Goal: Task Accomplishment & Management: Complete application form

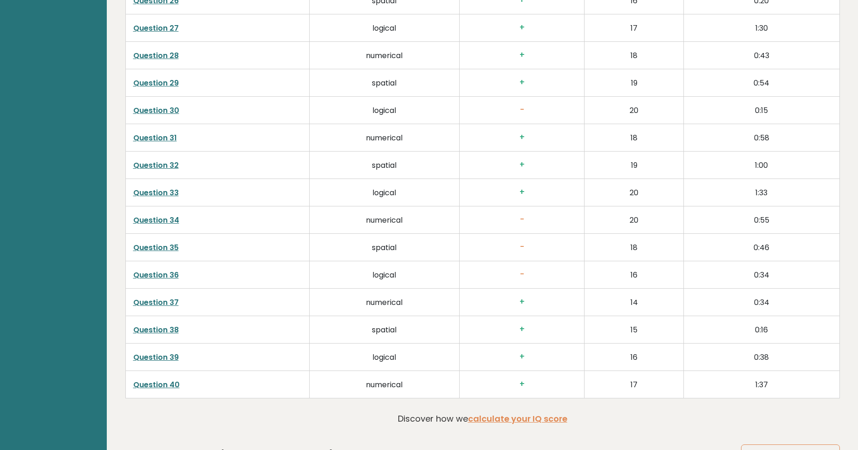
scroll to position [2382, 0]
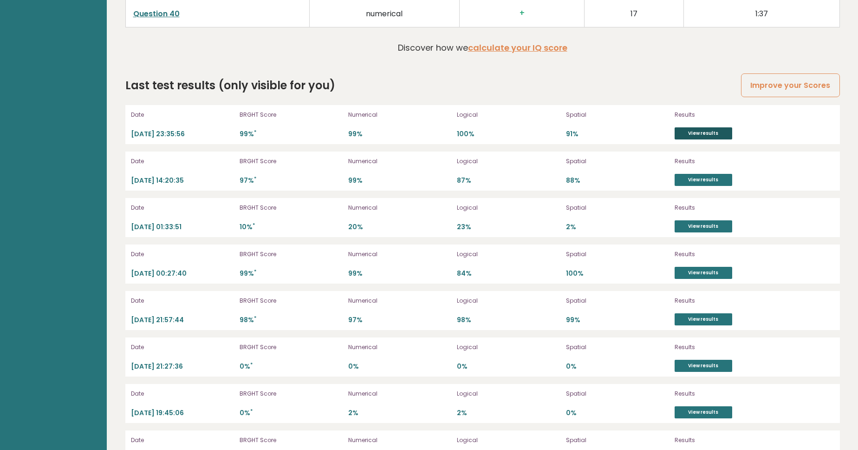
click at [708, 133] on link "View results" at bounding box center [704, 133] width 58 height 12
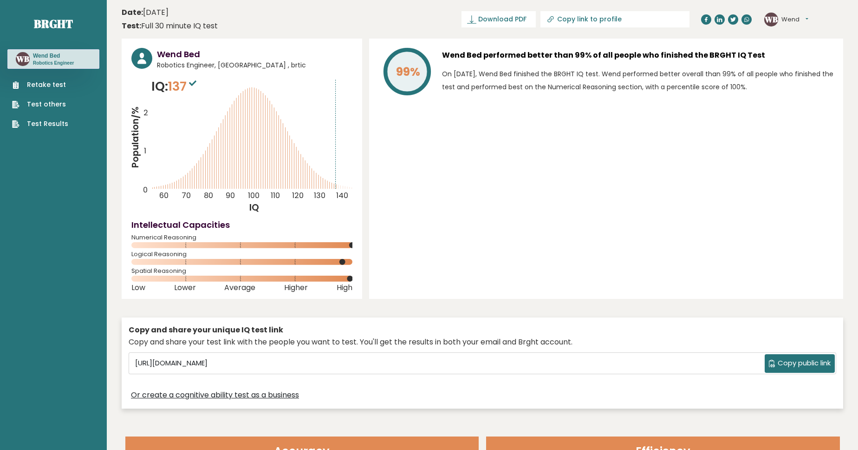
click at [45, 87] on link "Retake test" at bounding box center [40, 85] width 56 height 10
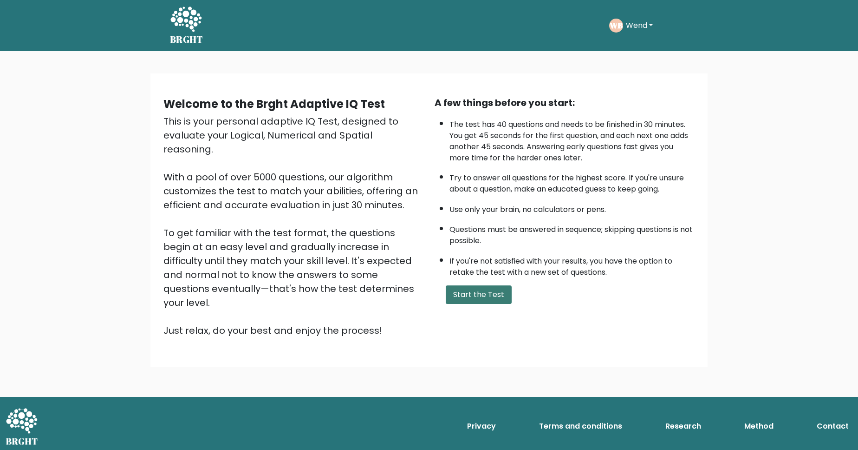
click at [469, 304] on button "Start the Test" at bounding box center [479, 294] width 66 height 19
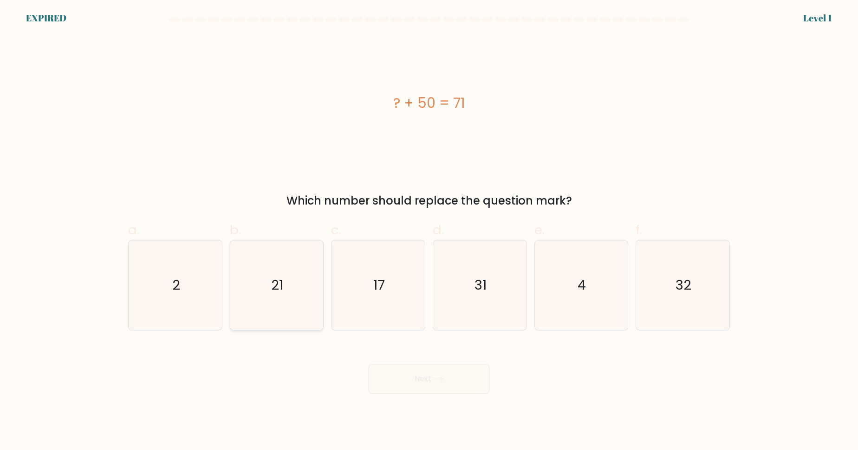
click at [264, 290] on icon "21" at bounding box center [277, 285] width 90 height 90
click at [429, 231] on input "b. 21" at bounding box center [429, 228] width 0 height 6
radio input "true"
click at [316, 272] on icon "21" at bounding box center [276, 285] width 89 height 89
click at [429, 231] on input "b. 21" at bounding box center [429, 228] width 0 height 6
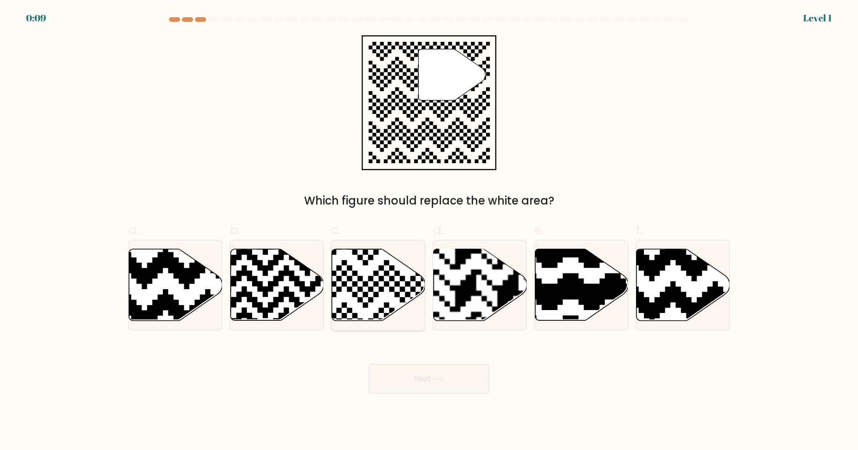
click at [350, 283] on icon at bounding box center [378, 285] width 93 height 72
click at [429, 231] on input "c." at bounding box center [429, 228] width 0 height 6
radio input "true"
click at [425, 383] on button "Next" at bounding box center [429, 379] width 121 height 30
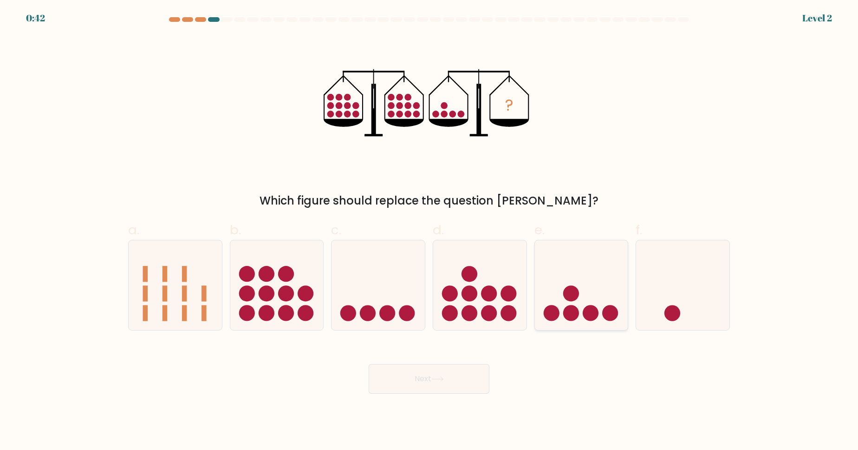
drag, startPoint x: 574, startPoint y: 304, endPoint x: 541, endPoint y: 320, distance: 35.7
click at [574, 304] on icon at bounding box center [581, 284] width 93 height 77
click at [430, 231] on input "e." at bounding box center [429, 228] width 0 height 6
radio input "true"
click at [424, 383] on button "Next" at bounding box center [429, 379] width 121 height 30
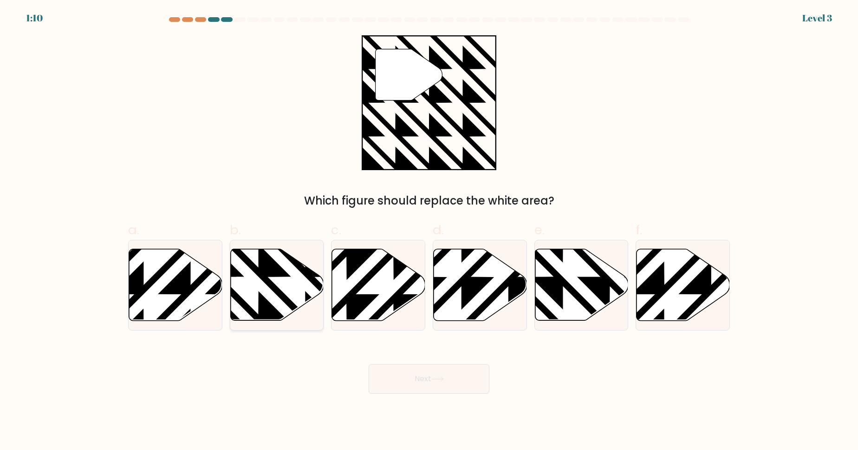
click at [232, 274] on icon at bounding box center [305, 323] width 188 height 188
click at [429, 231] on input "b." at bounding box center [429, 228] width 0 height 6
radio input "true"
click at [424, 371] on button "Next" at bounding box center [429, 379] width 121 height 30
click at [440, 381] on icon at bounding box center [437, 378] width 13 height 5
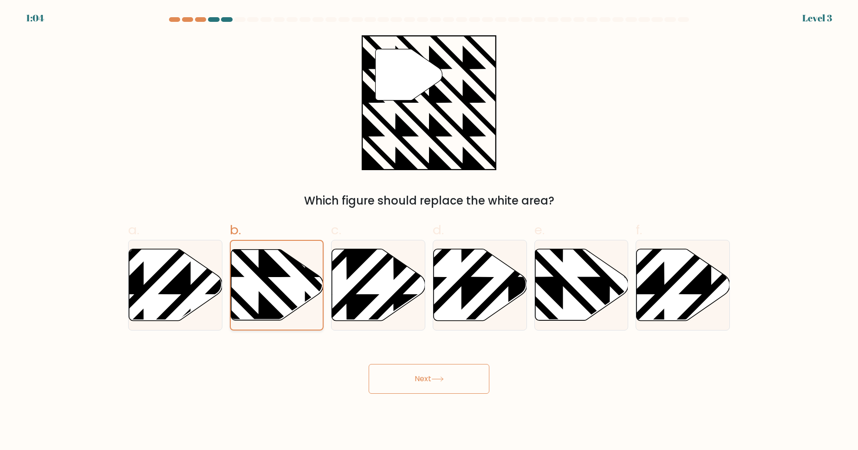
click at [307, 286] on icon at bounding box center [277, 284] width 92 height 71
click at [429, 231] on input "b." at bounding box center [429, 228] width 0 height 6
click at [440, 381] on icon at bounding box center [437, 378] width 13 height 5
click at [273, 288] on icon at bounding box center [305, 323] width 186 height 186
click at [429, 231] on input "b." at bounding box center [429, 228] width 0 height 6
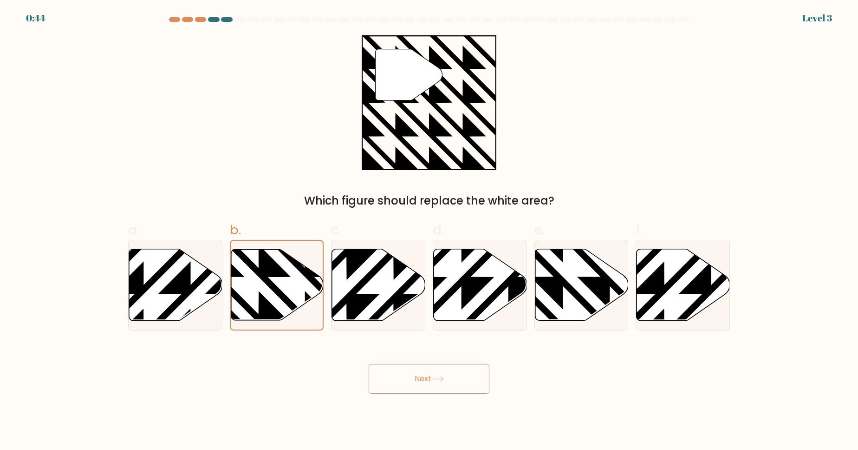
click at [444, 381] on icon at bounding box center [437, 378] width 13 height 5
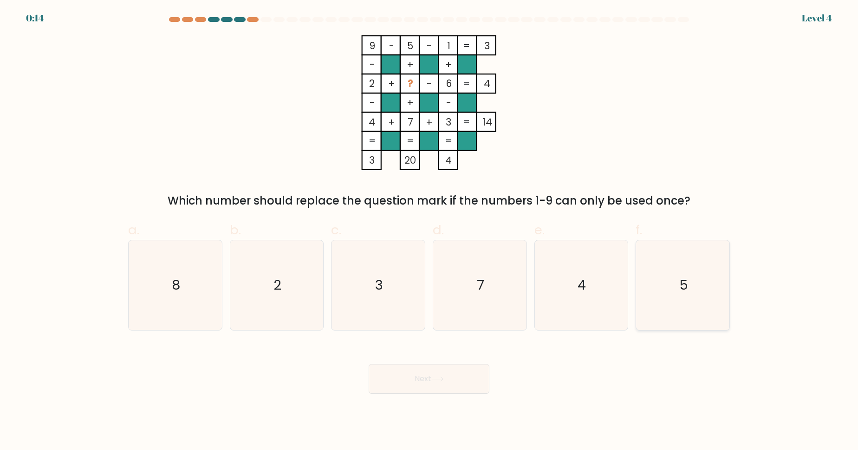
click at [697, 280] on icon "5" at bounding box center [683, 285] width 90 height 90
click at [430, 231] on input "f. 5" at bounding box center [429, 228] width 0 height 6
radio input "true"
click at [446, 370] on button "Next" at bounding box center [429, 379] width 121 height 30
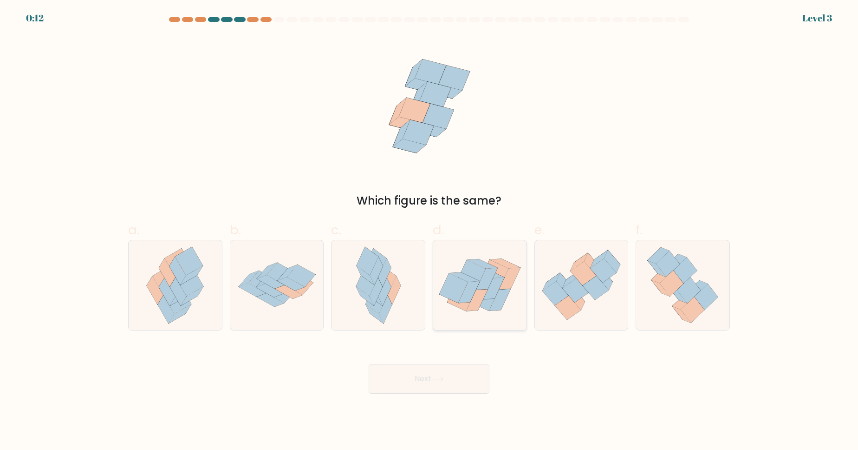
click at [483, 307] on icon at bounding box center [484, 295] width 28 height 29
click at [430, 231] on input "d." at bounding box center [429, 228] width 0 height 6
radio input "true"
drag, startPoint x: 450, startPoint y: 384, endPoint x: 460, endPoint y: 370, distance: 17.9
click at [450, 384] on button "Next" at bounding box center [429, 379] width 121 height 30
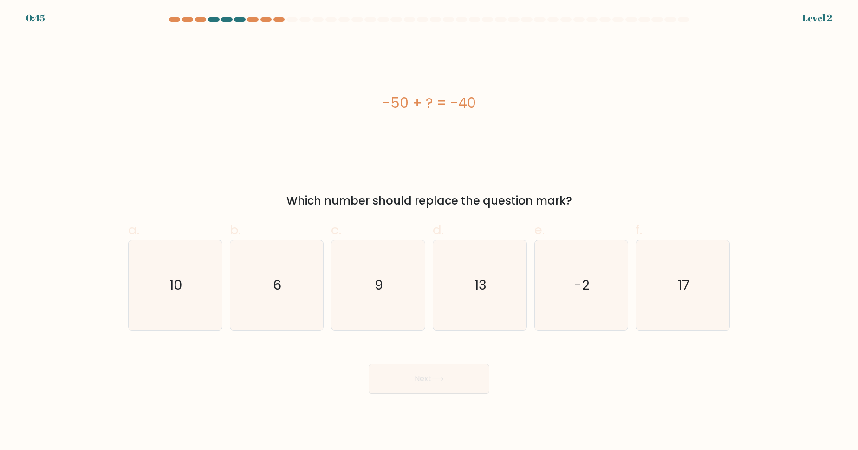
click at [499, 298] on icon "13" at bounding box center [480, 285] width 90 height 90
click at [430, 231] on input "d. 13" at bounding box center [429, 228] width 0 height 6
radio input "true"
click at [459, 373] on button "Next" at bounding box center [429, 379] width 121 height 30
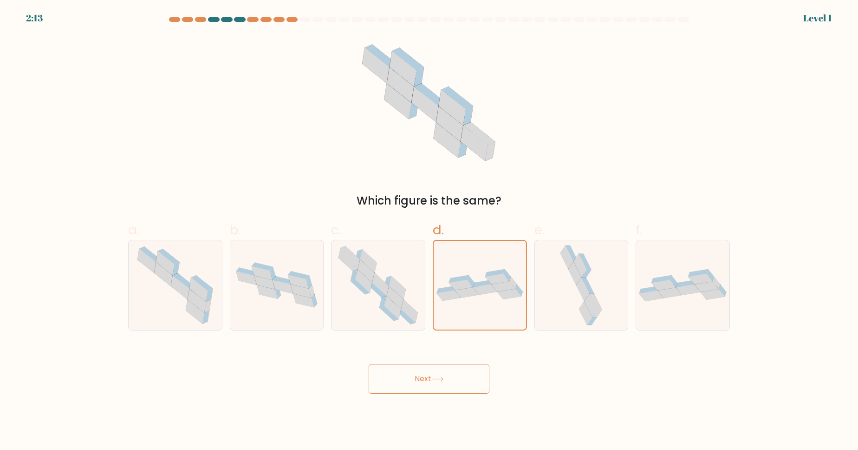
click at [447, 383] on button "Next" at bounding box center [429, 379] width 121 height 30
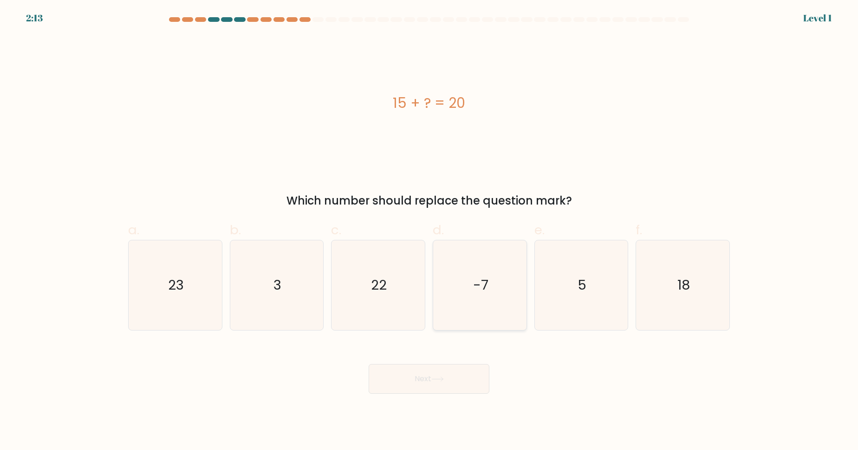
click at [484, 313] on icon "-7" at bounding box center [480, 285] width 90 height 90
click at [430, 231] on input "d. -7" at bounding box center [429, 228] width 0 height 6
radio input "true"
click at [441, 373] on button "Next" at bounding box center [429, 379] width 121 height 30
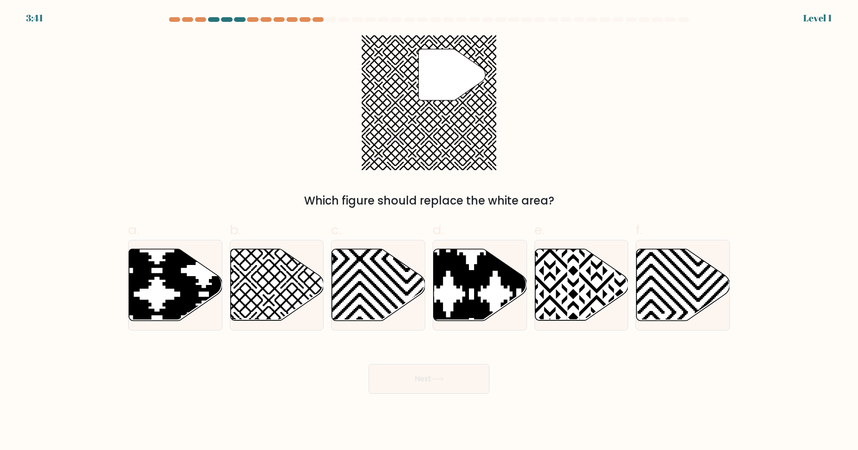
click at [455, 364] on button "Next" at bounding box center [429, 379] width 121 height 30
click at [480, 288] on icon at bounding box center [448, 247] width 188 height 188
click at [430, 231] on input "d." at bounding box center [429, 228] width 0 height 6
radio input "true"
click at [444, 391] on button "Next" at bounding box center [429, 379] width 121 height 30
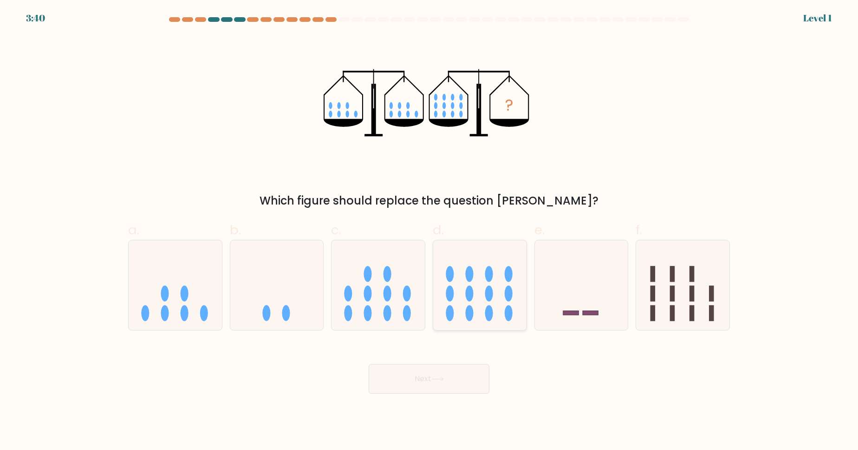
click at [459, 317] on icon at bounding box center [479, 284] width 93 height 77
click at [430, 231] on input "d." at bounding box center [429, 228] width 0 height 6
radio input "true"
click at [439, 396] on body "3:40 Level 1" at bounding box center [429, 225] width 858 height 450
click at [449, 377] on button "Next" at bounding box center [429, 379] width 121 height 30
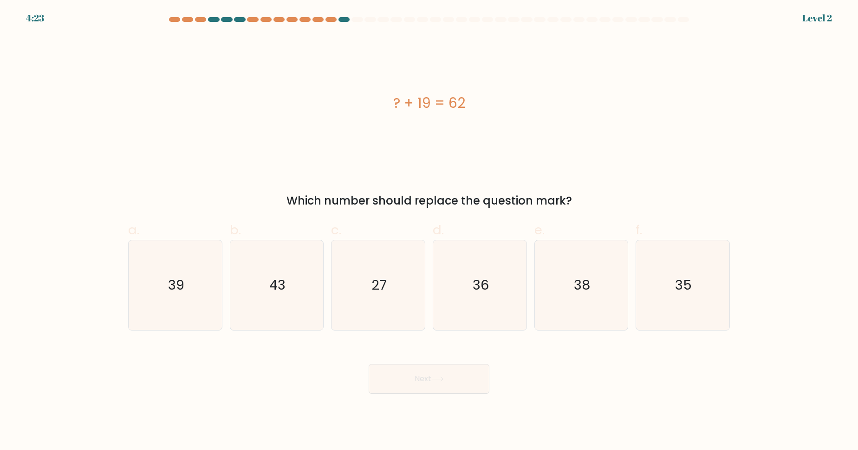
click at [483, 297] on icon "36" at bounding box center [480, 285] width 90 height 90
click at [430, 231] on input "d. 36" at bounding box center [429, 228] width 0 height 6
radio input "true"
click at [424, 391] on button "Next" at bounding box center [429, 379] width 121 height 30
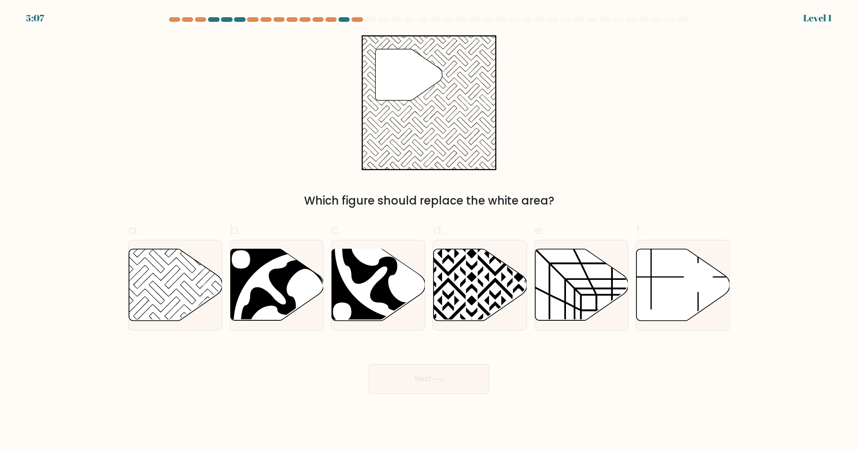
click at [478, 300] on icon at bounding box center [480, 285] width 93 height 72
click at [430, 231] on input "d." at bounding box center [429, 228] width 0 height 6
radio input "true"
click at [471, 369] on button "Next" at bounding box center [429, 379] width 121 height 30
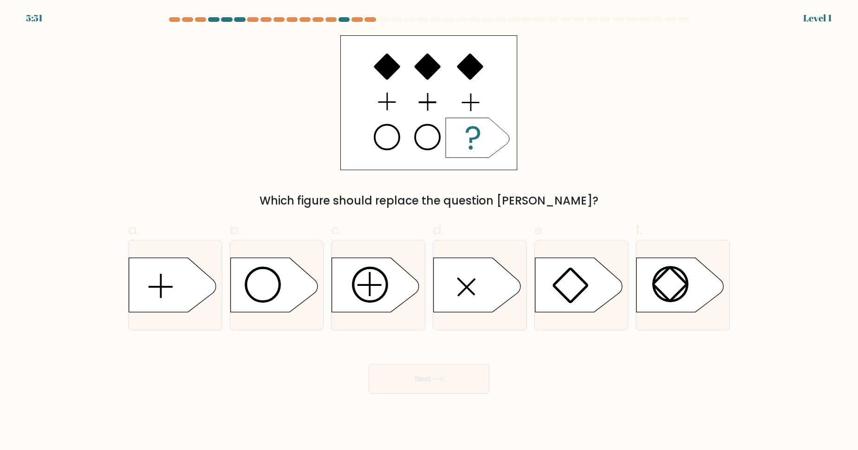
click at [484, 317] on div at bounding box center [480, 285] width 94 height 91
click at [430, 231] on input "d." at bounding box center [429, 228] width 0 height 6
radio input "true"
click at [450, 394] on body "5:51 Level 1 a." at bounding box center [429, 225] width 858 height 450
click at [443, 392] on body "6:35 Level 1 a." at bounding box center [429, 225] width 858 height 450
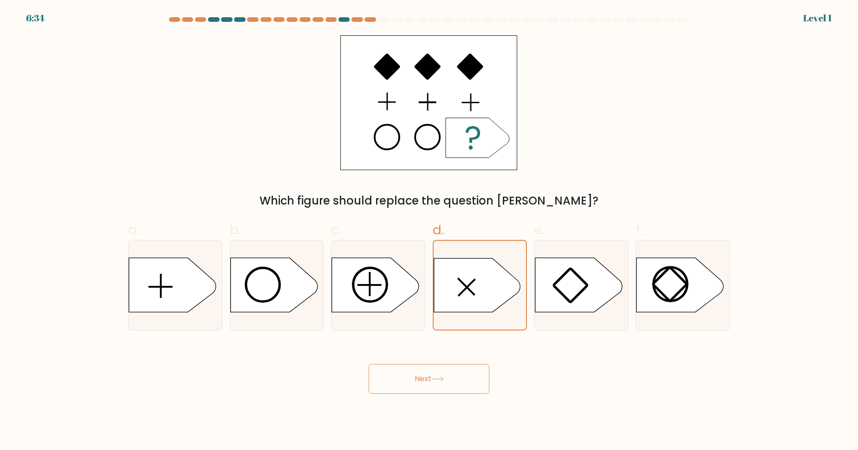
click at [450, 372] on button "Next" at bounding box center [429, 379] width 121 height 30
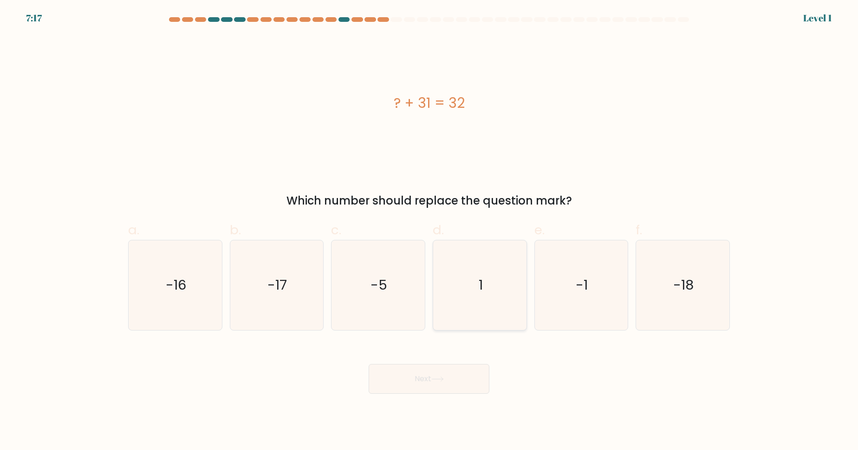
click at [475, 300] on icon "1" at bounding box center [480, 285] width 90 height 90
click at [430, 231] on input "d. 1" at bounding box center [429, 228] width 0 height 6
radio input "true"
click at [442, 390] on button "Next" at bounding box center [429, 379] width 121 height 30
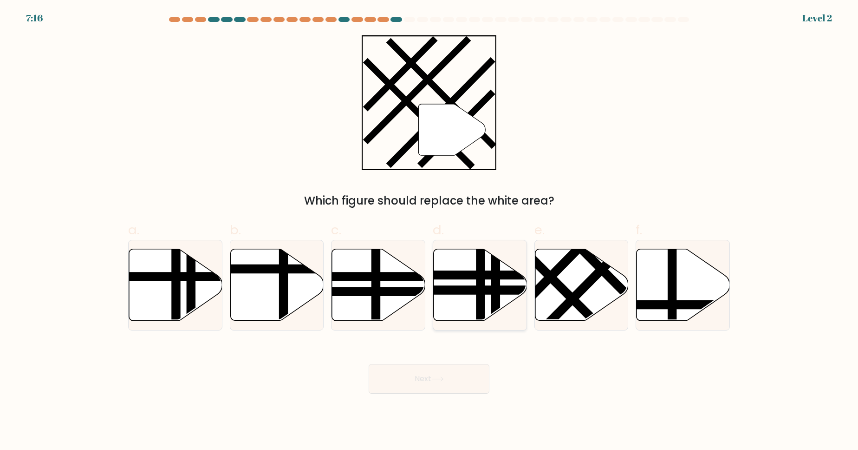
click at [495, 310] on line at bounding box center [495, 323] width 0 height 188
click at [430, 231] on input "d." at bounding box center [429, 228] width 0 height 6
radio input "true"
click at [461, 371] on button "Next" at bounding box center [429, 379] width 121 height 30
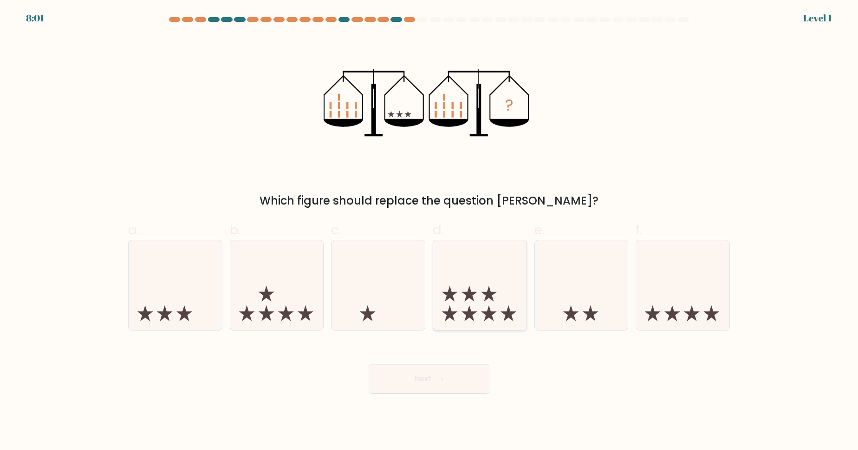
click at [477, 294] on icon at bounding box center [479, 284] width 93 height 77
click at [430, 231] on input "d." at bounding box center [429, 228] width 0 height 6
radio input "true"
click at [456, 370] on button "Next" at bounding box center [429, 379] width 121 height 30
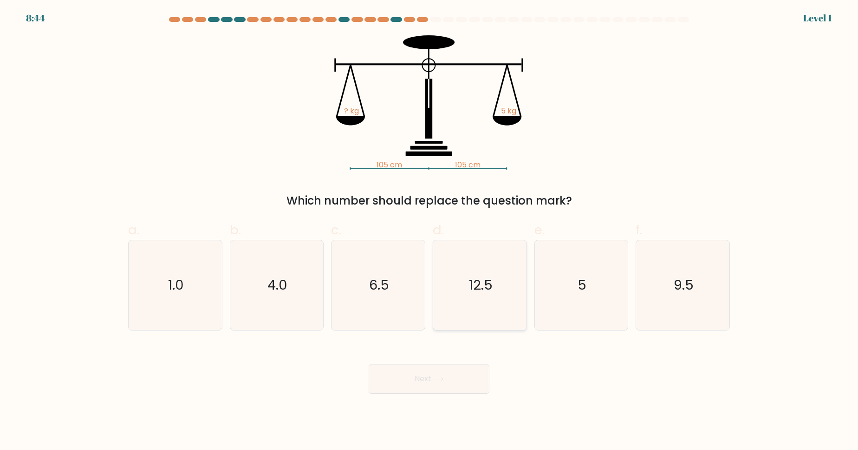
click at [480, 284] on text "12.5" at bounding box center [481, 284] width 24 height 19
click at [430, 231] on input "d. 12.5" at bounding box center [429, 228] width 0 height 6
radio input "true"
click at [450, 373] on button "Next" at bounding box center [429, 379] width 121 height 30
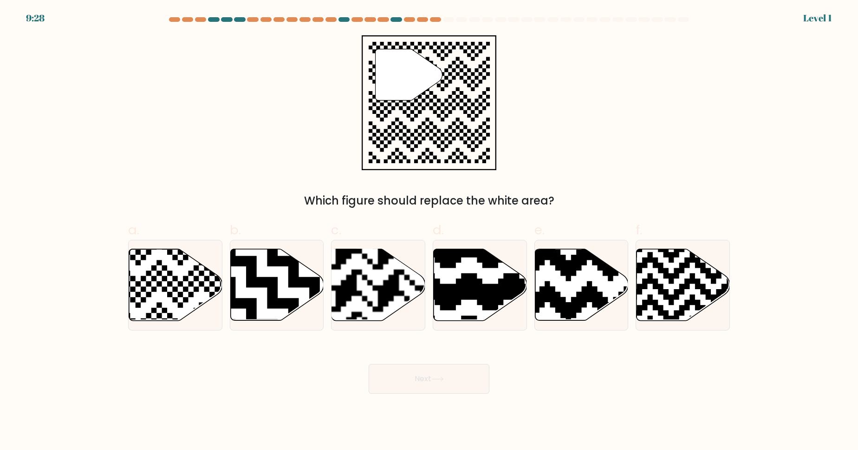
click at [476, 308] on icon at bounding box center [480, 285] width 93 height 72
click at [430, 231] on input "d." at bounding box center [429, 228] width 0 height 6
radio input "true"
drag, startPoint x: 453, startPoint y: 376, endPoint x: 468, endPoint y: 334, distance: 44.1
click at [453, 375] on button "Next" at bounding box center [429, 379] width 121 height 30
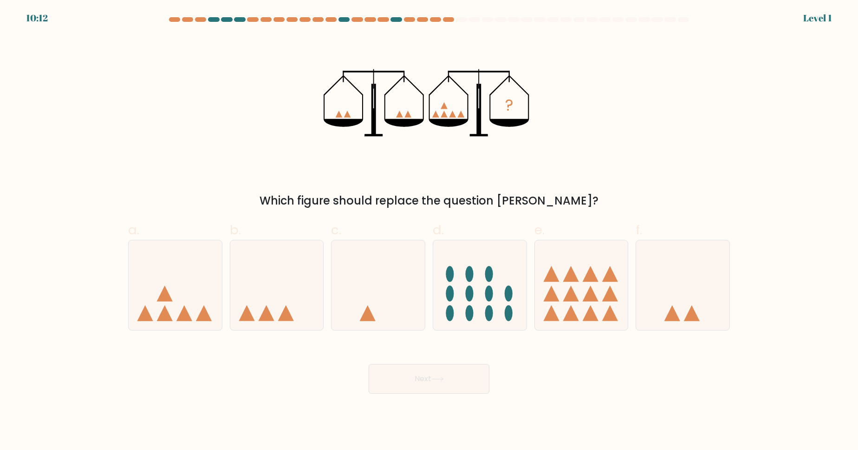
click at [524, 260] on icon at bounding box center [479, 284] width 93 height 77
click at [430, 231] on input "d." at bounding box center [429, 228] width 0 height 6
radio input "true"
click at [452, 375] on button "Next" at bounding box center [429, 379] width 121 height 30
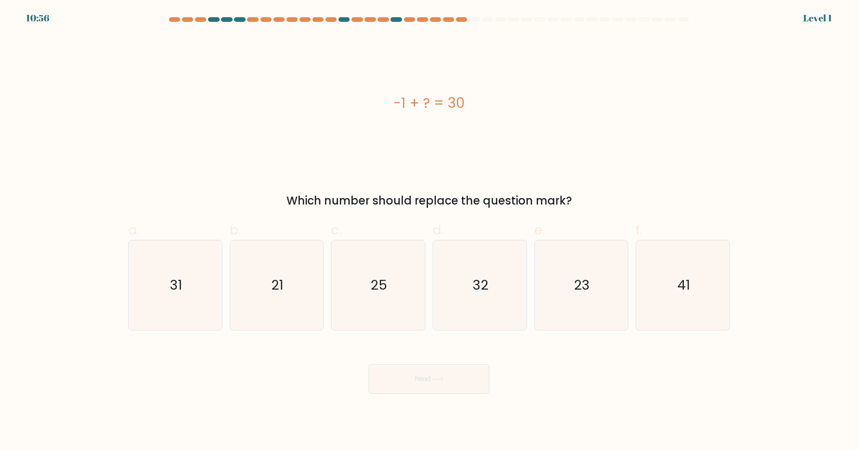
click at [467, 317] on icon "32" at bounding box center [480, 285] width 90 height 90
click at [430, 231] on input "d. 32" at bounding box center [429, 228] width 0 height 6
radio input "true"
click at [445, 365] on button "Next" at bounding box center [429, 379] width 121 height 30
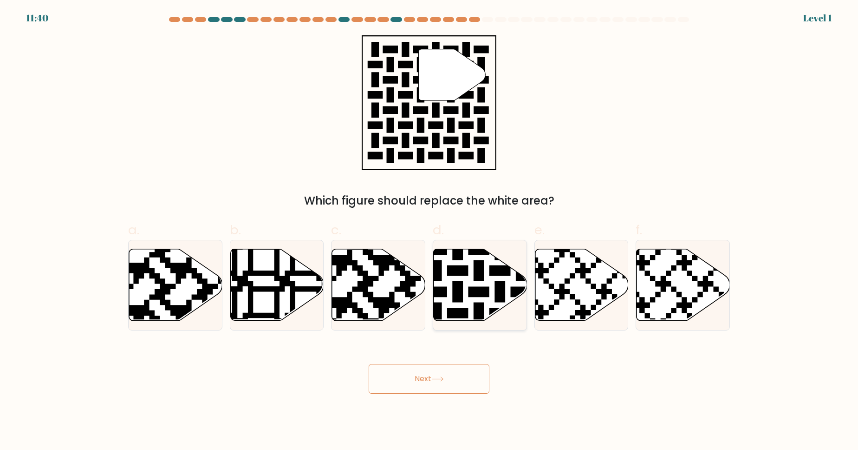
click at [506, 284] on icon at bounding box center [480, 285] width 93 height 72
click at [430, 231] on input "d." at bounding box center [429, 228] width 0 height 6
radio input "true"
click at [474, 360] on div "Next" at bounding box center [429, 367] width 613 height 52
click at [452, 372] on button "Next" at bounding box center [429, 379] width 121 height 30
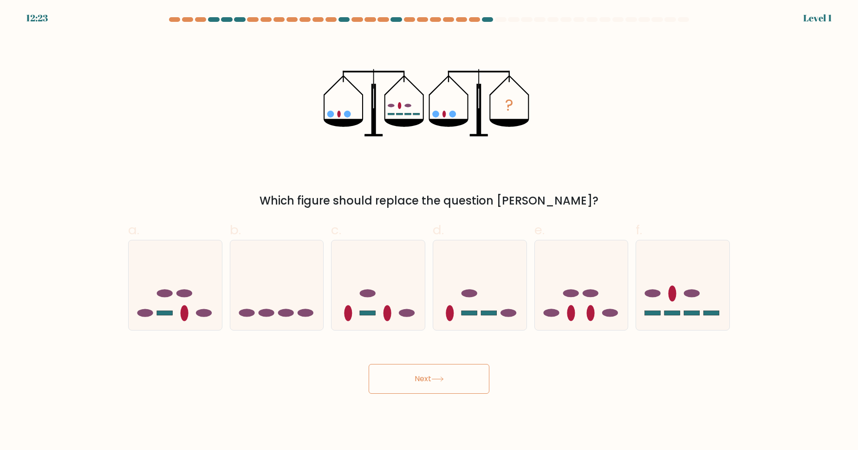
click at [477, 282] on icon at bounding box center [479, 284] width 93 height 77
click at [430, 231] on input "d." at bounding box center [429, 228] width 0 height 6
radio input "true"
click at [431, 383] on button "Next" at bounding box center [429, 379] width 121 height 30
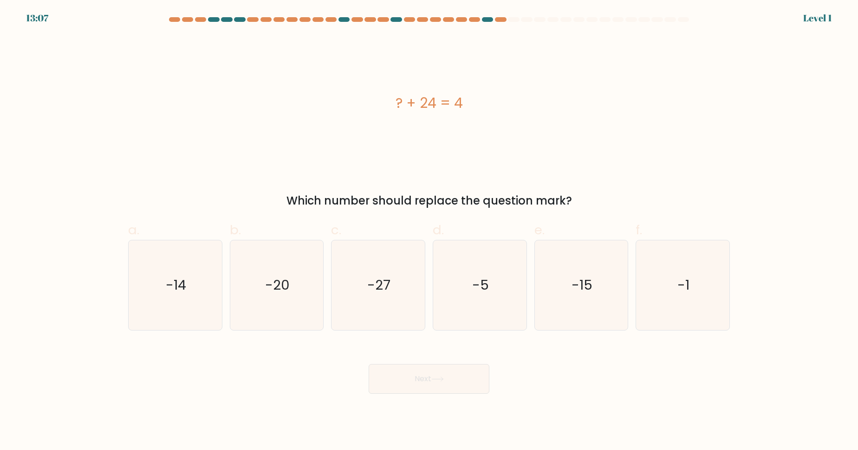
click at [471, 298] on icon "-5" at bounding box center [480, 285] width 90 height 90
click at [430, 231] on input "d. -5" at bounding box center [429, 228] width 0 height 6
radio input "true"
click at [449, 363] on div "Next" at bounding box center [429, 367] width 613 height 52
click at [485, 293] on icon "-5" at bounding box center [480, 285] width 89 height 89
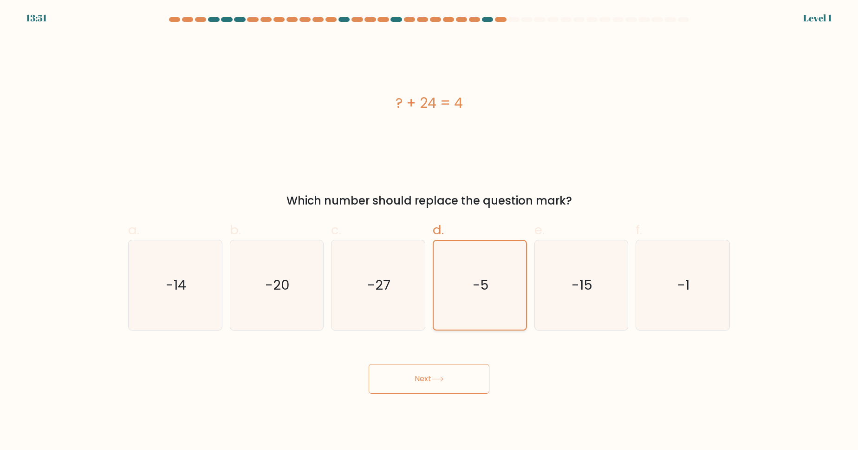
click at [430, 231] on input "d. -5" at bounding box center [429, 228] width 0 height 6
click at [440, 378] on icon at bounding box center [437, 379] width 11 height 4
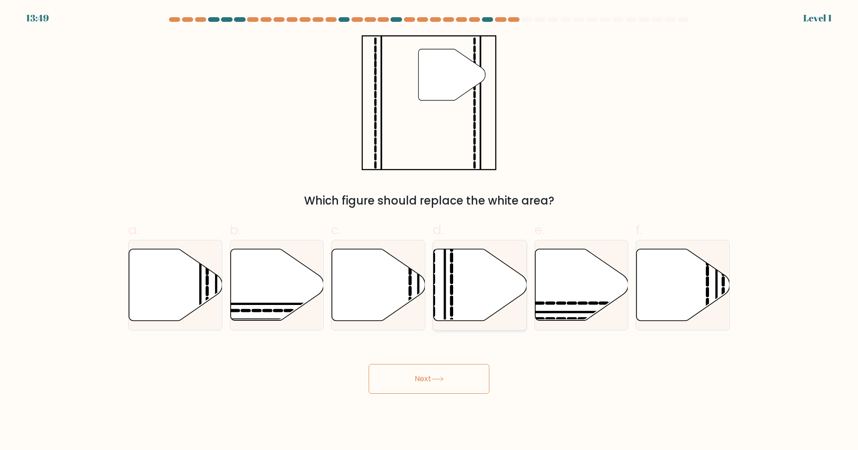
click at [465, 293] on icon at bounding box center [480, 285] width 93 height 72
click at [430, 231] on input "d." at bounding box center [429, 228] width 0 height 6
radio input "true"
drag, startPoint x: 457, startPoint y: 381, endPoint x: 454, endPoint y: 364, distance: 16.9
click at [457, 380] on button "Next" at bounding box center [429, 379] width 121 height 30
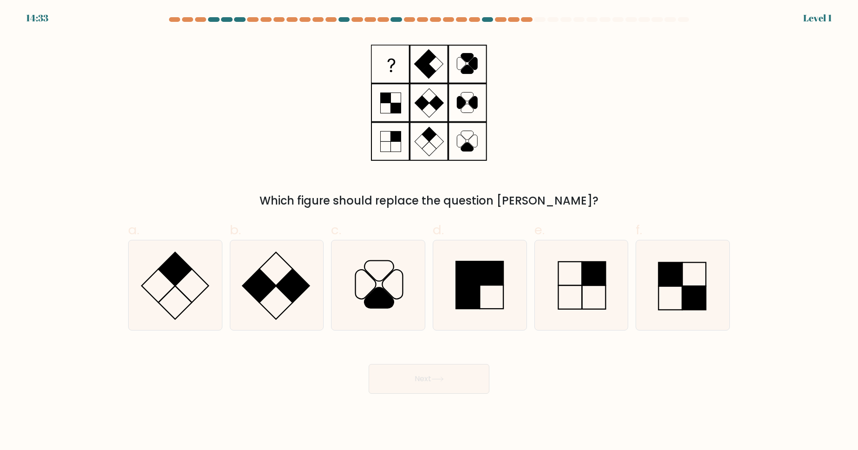
click at [472, 296] on rect at bounding box center [468, 297] width 24 height 24
click at [430, 231] on input "d." at bounding box center [429, 228] width 0 height 6
radio input "true"
click at [459, 366] on button "Next" at bounding box center [429, 379] width 121 height 30
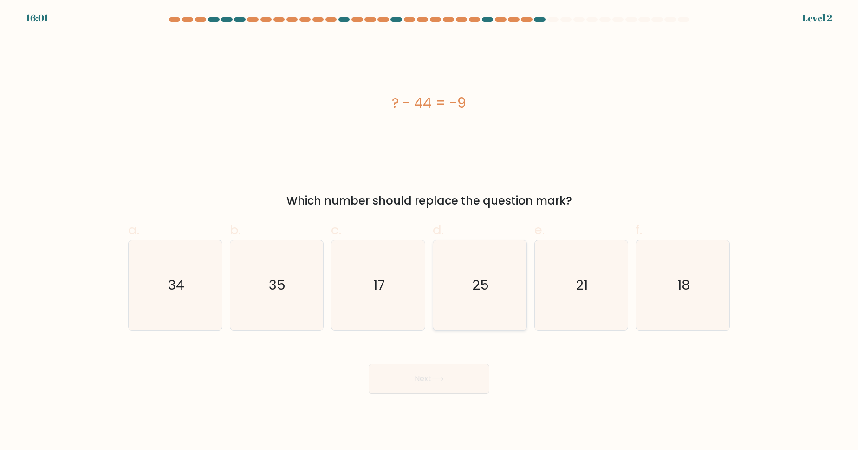
click at [491, 287] on icon "25" at bounding box center [480, 285] width 90 height 90
click at [430, 231] on input "d. 25" at bounding box center [429, 228] width 0 height 6
radio input "true"
click at [462, 379] on button "Next" at bounding box center [429, 379] width 121 height 30
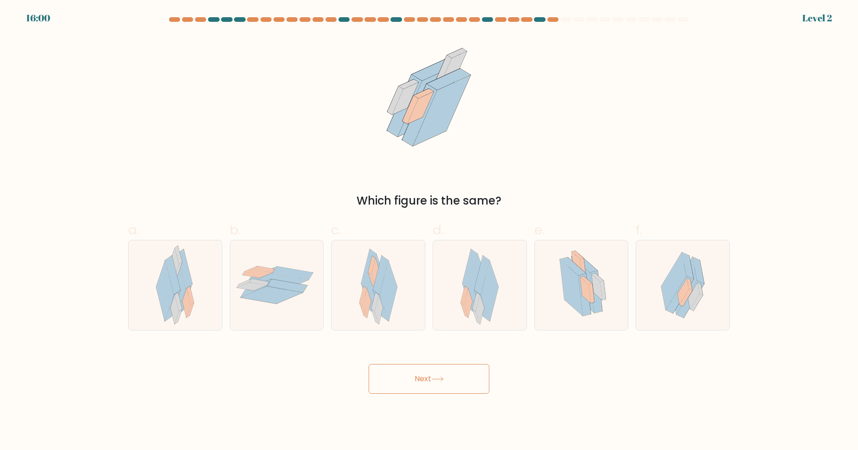
click at [491, 299] on icon at bounding box center [490, 290] width 18 height 60
click at [430, 231] on input "d." at bounding box center [429, 228] width 0 height 6
radio input "true"
click at [450, 375] on button "Next" at bounding box center [429, 379] width 121 height 30
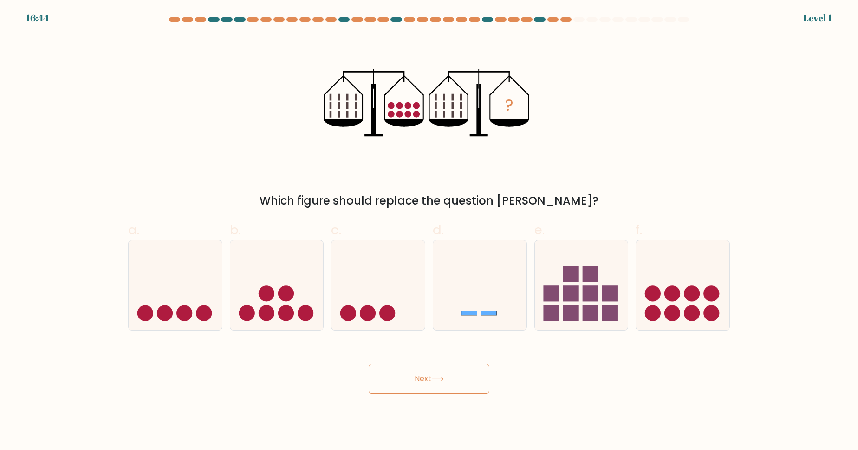
click at [491, 291] on icon at bounding box center [479, 284] width 93 height 77
click at [430, 231] on input "d." at bounding box center [429, 228] width 0 height 6
radio input "true"
drag, startPoint x: 454, startPoint y: 377, endPoint x: 455, endPoint y: 346, distance: 31.1
click at [454, 376] on button "Next" at bounding box center [429, 379] width 121 height 30
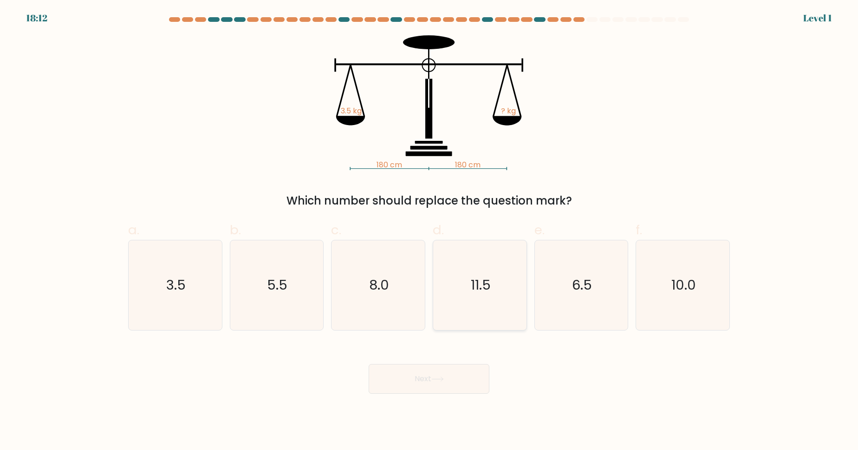
click at [485, 293] on icon "11.5" at bounding box center [480, 285] width 90 height 90
click at [419, 381] on button "Next" at bounding box center [429, 379] width 121 height 30
click at [483, 294] on icon "11.5" at bounding box center [480, 285] width 90 height 90
click at [430, 231] on input "d. 11.5" at bounding box center [429, 228] width 0 height 6
radio input "true"
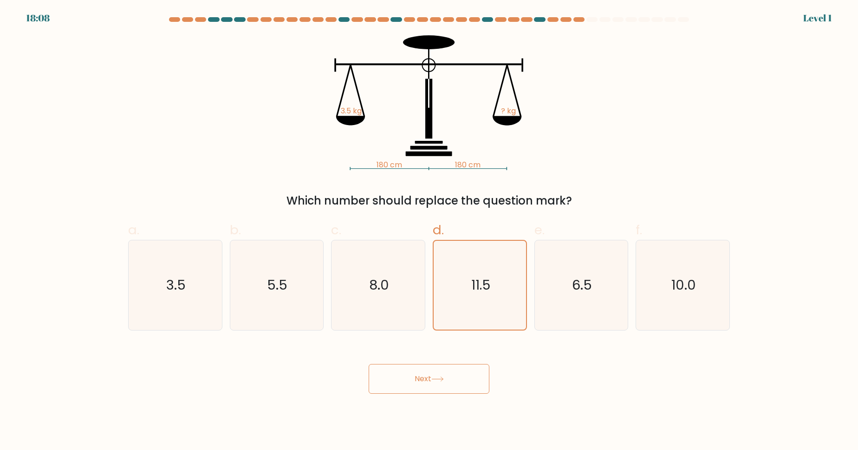
click at [442, 373] on button "Next" at bounding box center [429, 379] width 121 height 30
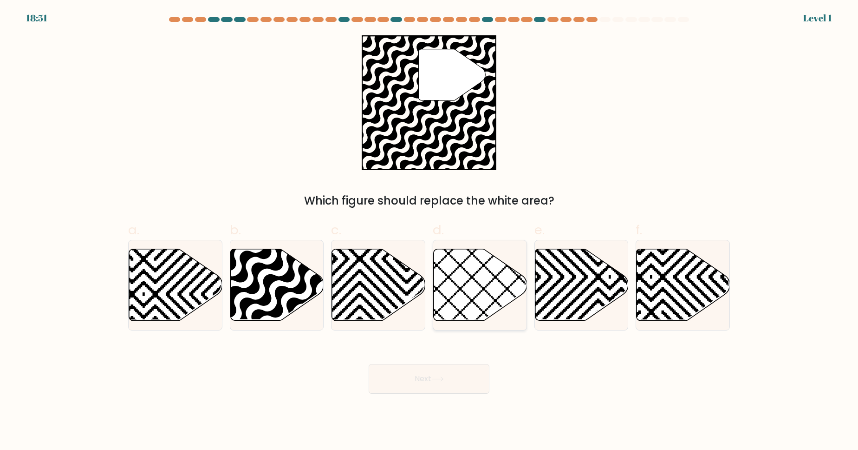
click at [471, 304] on icon at bounding box center [480, 285] width 93 height 72
click at [430, 231] on input "d." at bounding box center [429, 228] width 0 height 6
radio input "true"
click at [452, 379] on button "Next" at bounding box center [429, 379] width 121 height 30
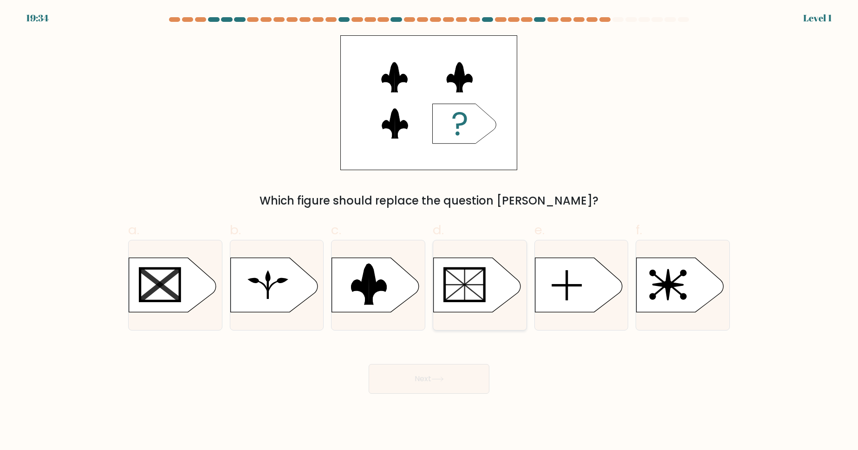
click at [485, 304] on icon at bounding box center [477, 285] width 87 height 54
click at [430, 231] on input "d." at bounding box center [429, 228] width 0 height 6
radio input "true"
click at [462, 374] on button "Next" at bounding box center [429, 379] width 121 height 30
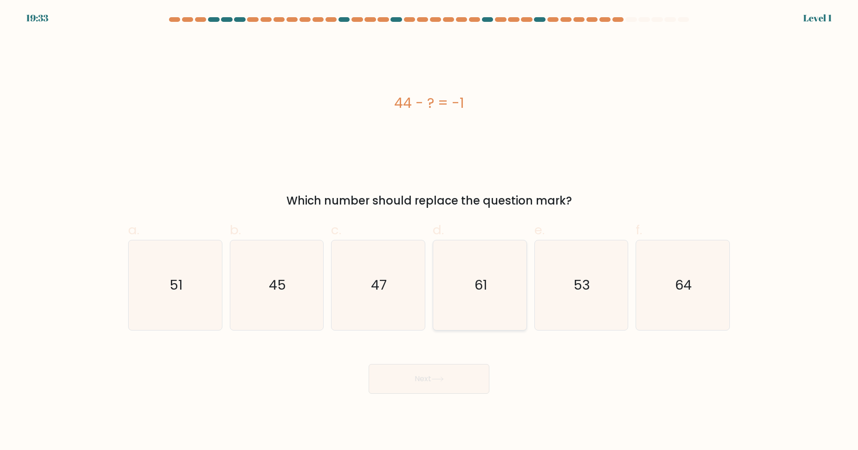
click at [481, 324] on icon "61" at bounding box center [480, 285] width 90 height 90
click at [430, 231] on input "d. 61" at bounding box center [429, 228] width 0 height 6
radio input "true"
click at [460, 376] on button "Next" at bounding box center [429, 379] width 121 height 30
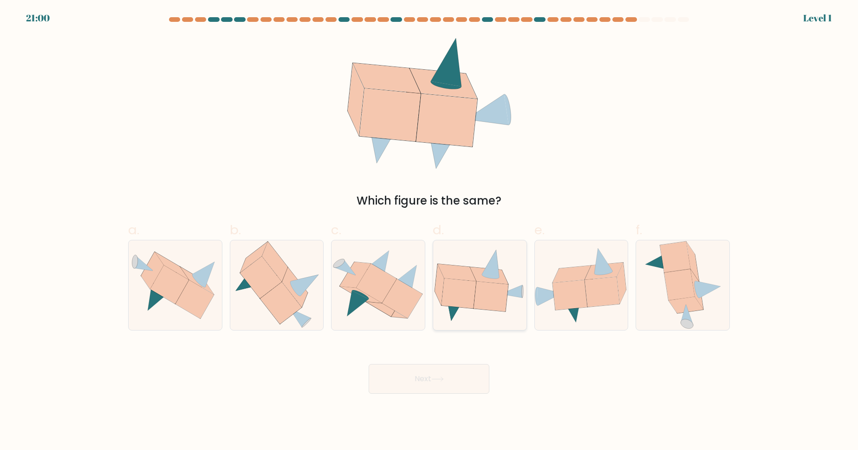
click at [494, 301] on icon at bounding box center [491, 296] width 34 height 30
click at [430, 231] on input "d." at bounding box center [429, 228] width 0 height 6
radio input "true"
click at [463, 370] on button "Next" at bounding box center [429, 379] width 121 height 30
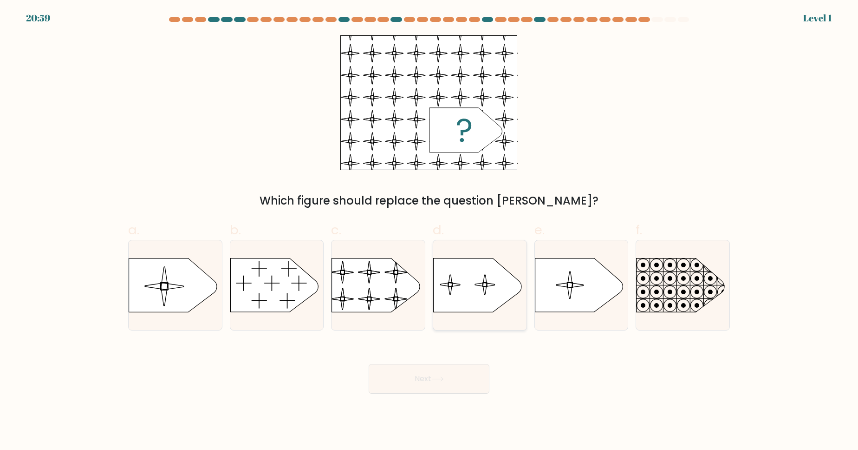
click at [496, 299] on icon at bounding box center [478, 285] width 88 height 54
click at [430, 231] on input "d." at bounding box center [429, 228] width 0 height 6
radio input "true"
click at [471, 383] on button "Next" at bounding box center [429, 379] width 121 height 30
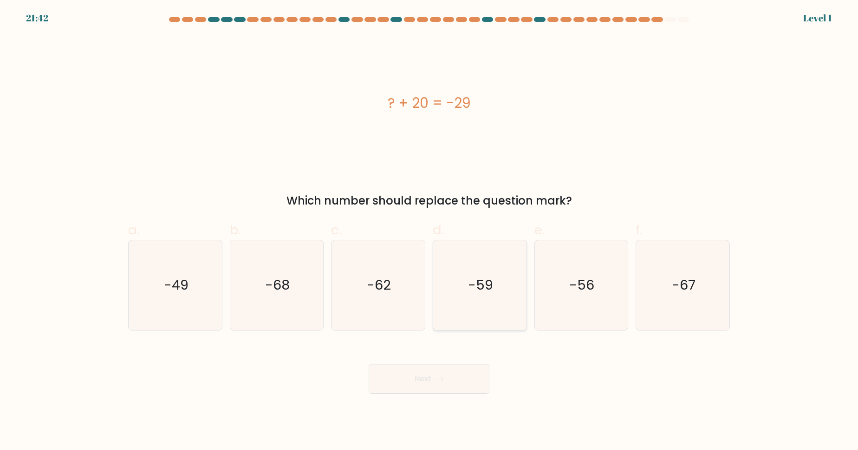
click at [501, 290] on icon "-59" at bounding box center [480, 285] width 90 height 90
click at [430, 231] on input "d. -59" at bounding box center [429, 228] width 0 height 6
radio input "true"
click at [466, 351] on div "Next" at bounding box center [429, 367] width 613 height 52
click at [423, 383] on button "Next" at bounding box center [429, 379] width 121 height 30
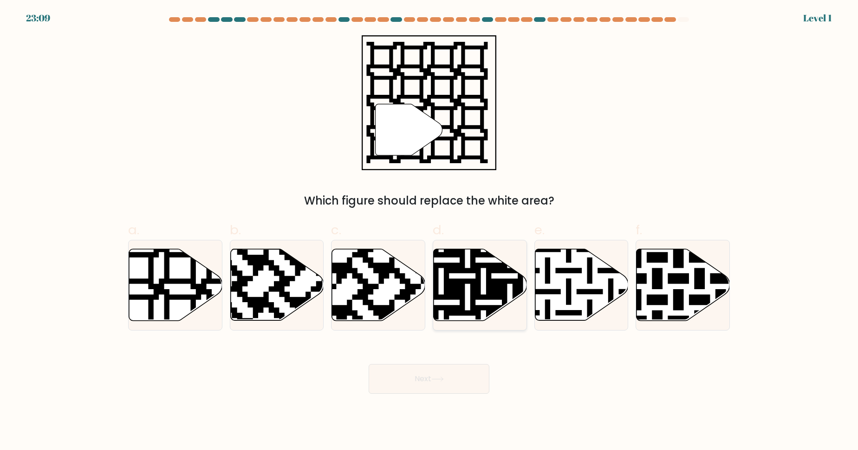
click at [476, 315] on icon at bounding box center [507, 246] width 169 height 169
click at [430, 231] on input "d." at bounding box center [429, 228] width 0 height 6
radio input "true"
click at [438, 381] on icon at bounding box center [437, 378] width 13 height 5
